Goal: Task Accomplishment & Management: Manage account settings

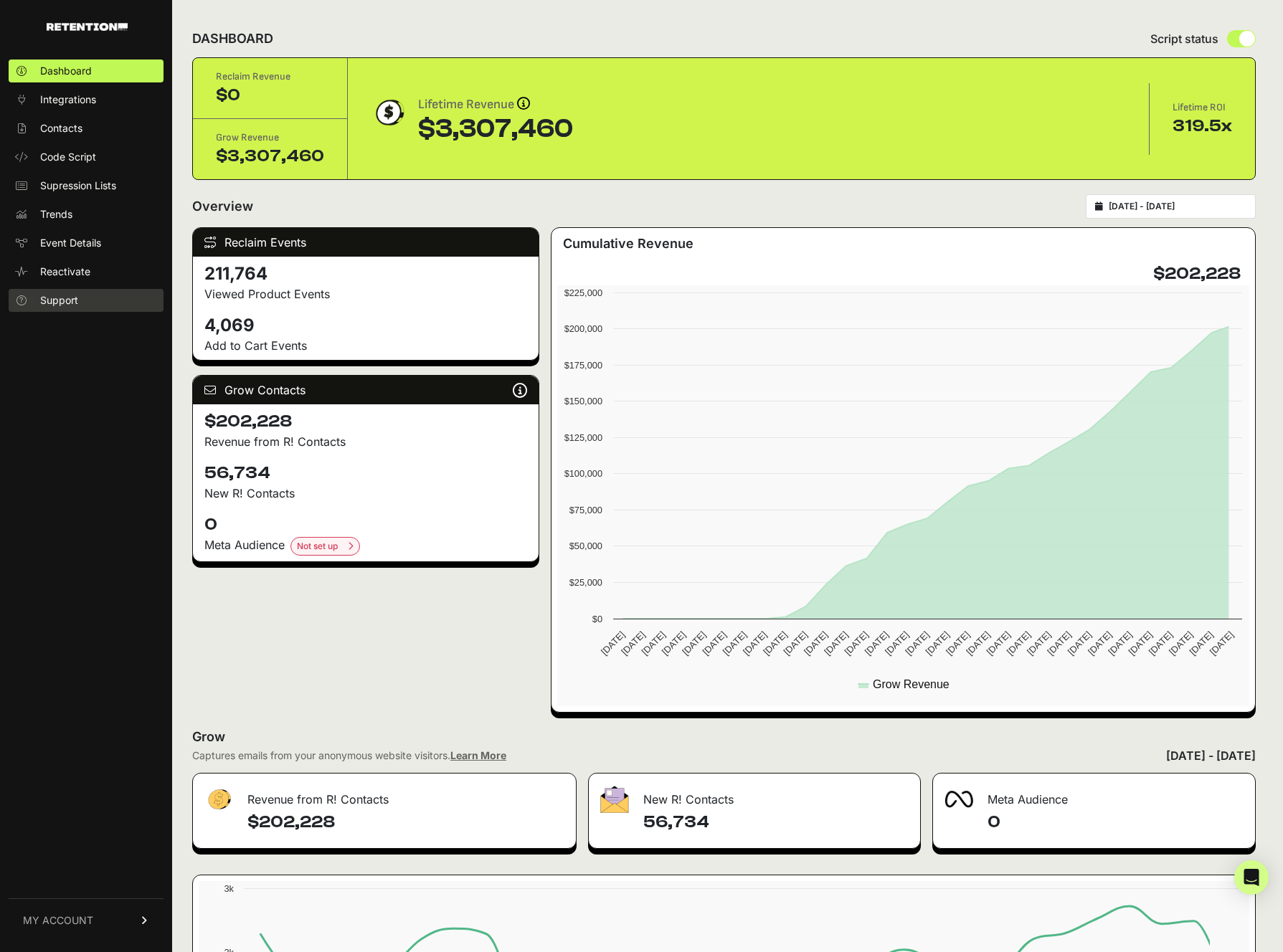
click at [64, 301] on span "Support" at bounding box center [59, 300] width 38 height 15
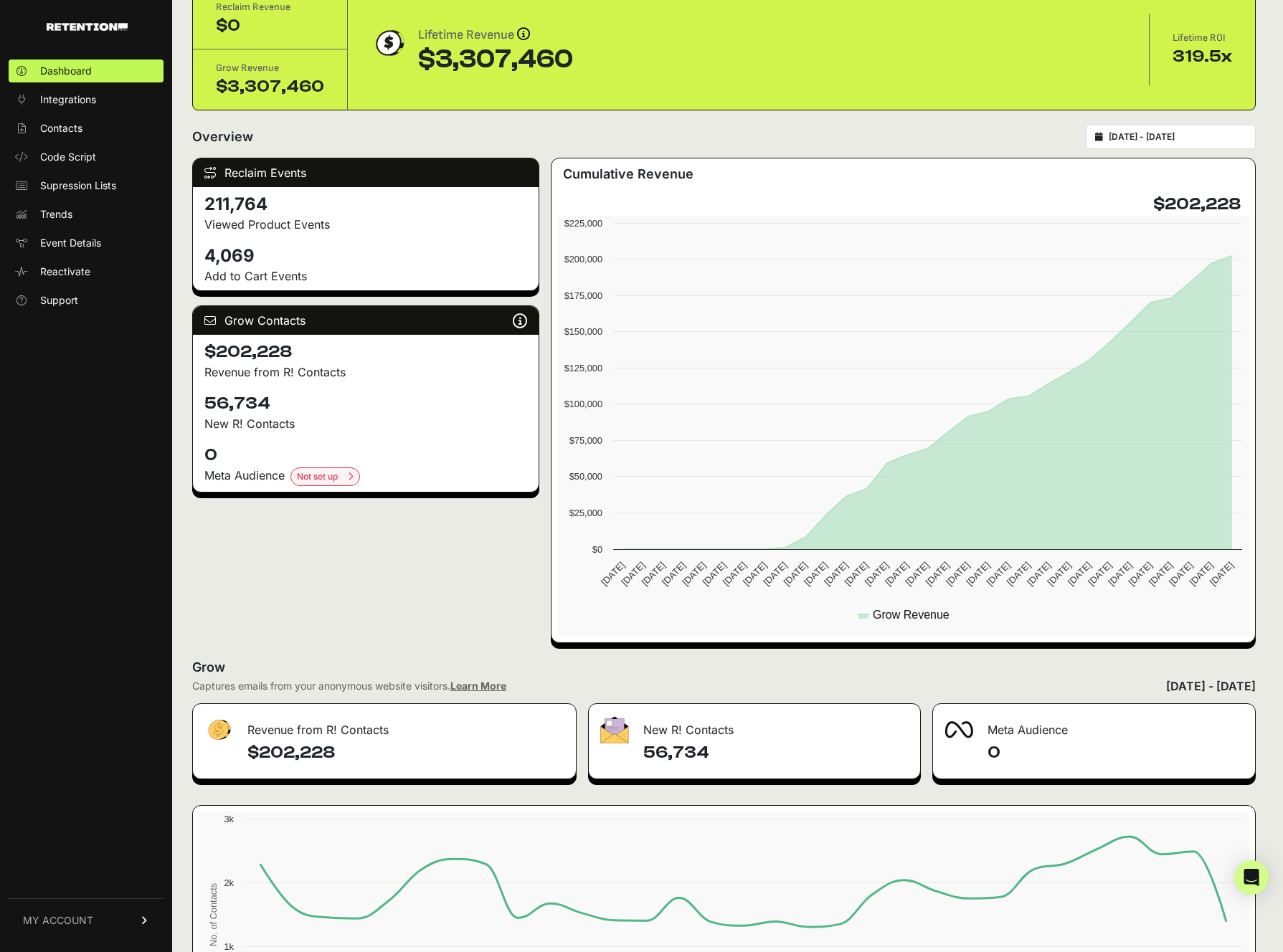
scroll to position [242, 0]
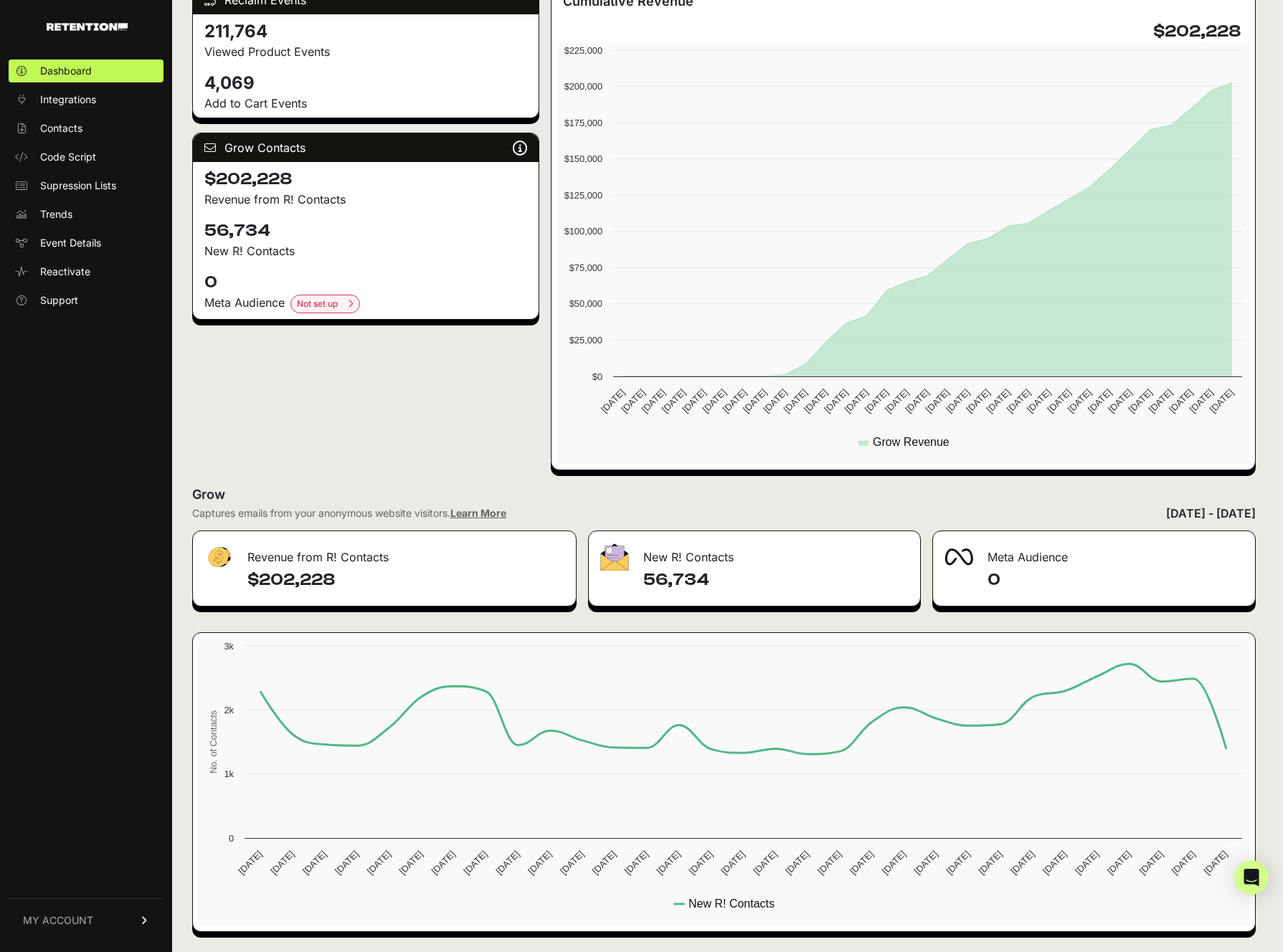
click at [55, 918] on span "MY ACCOUNT" at bounding box center [58, 921] width 70 height 15
click at [72, 867] on link "Billing" at bounding box center [86, 873] width 155 height 23
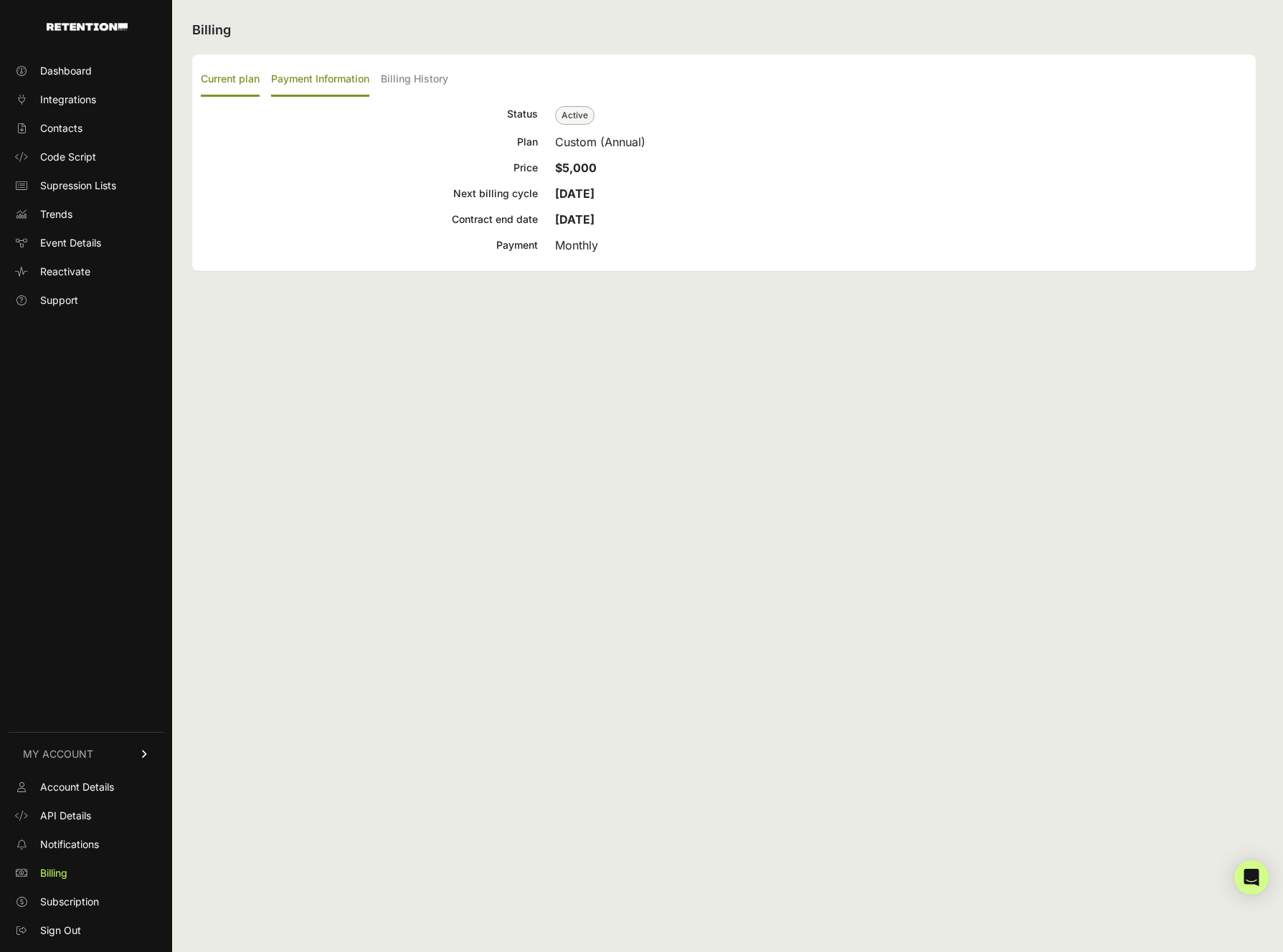
click at [320, 75] on label "Payment Information" at bounding box center [321, 79] width 99 height 34
click at [0, 0] on input "Payment Information" at bounding box center [0, 0] width 0 height 0
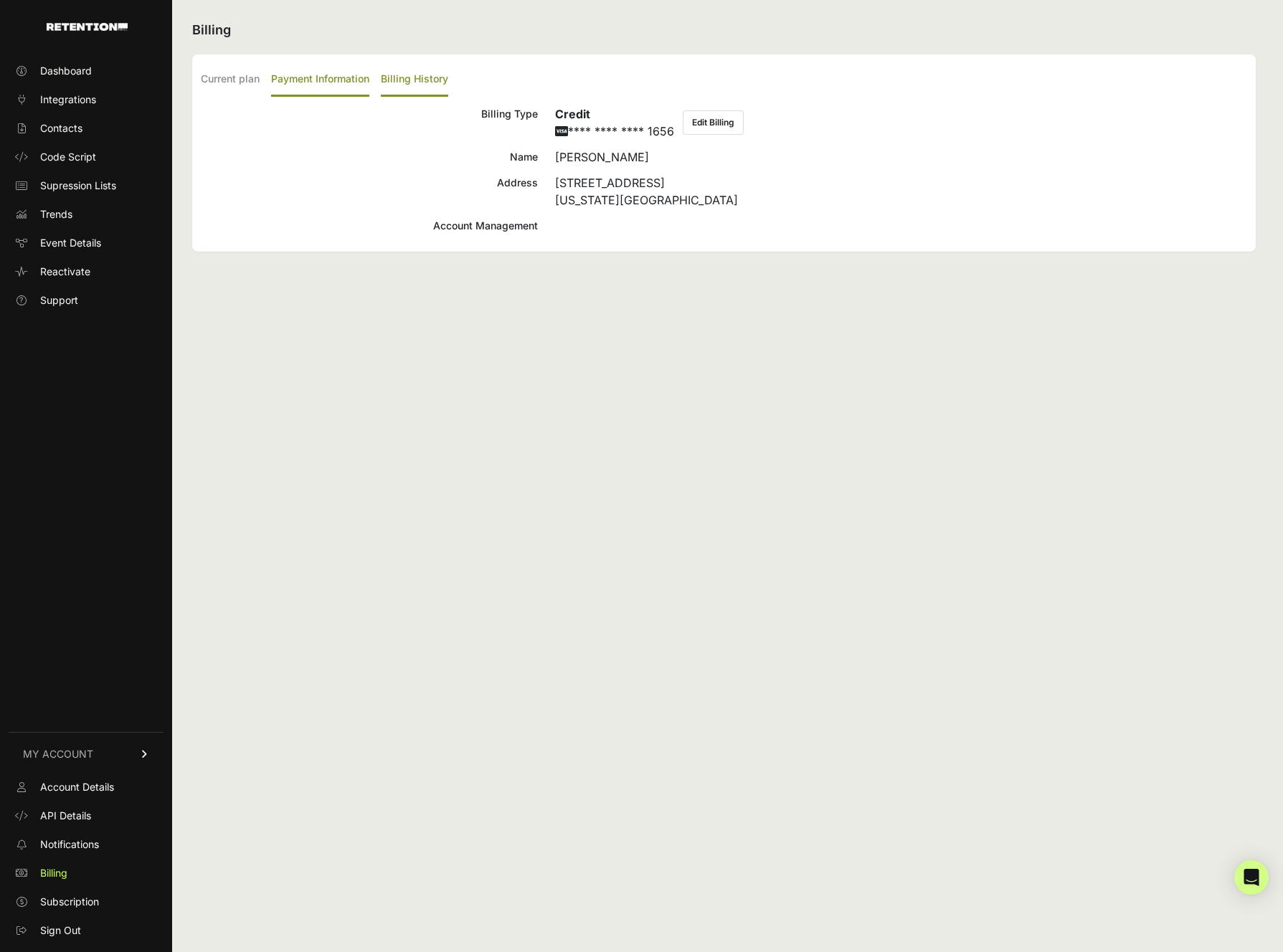
click at [412, 78] on label "Billing History" at bounding box center [415, 79] width 68 height 34
click at [0, 0] on input "Billing History" at bounding box center [0, 0] width 0 height 0
